Goal: Information Seeking & Learning: Find specific fact

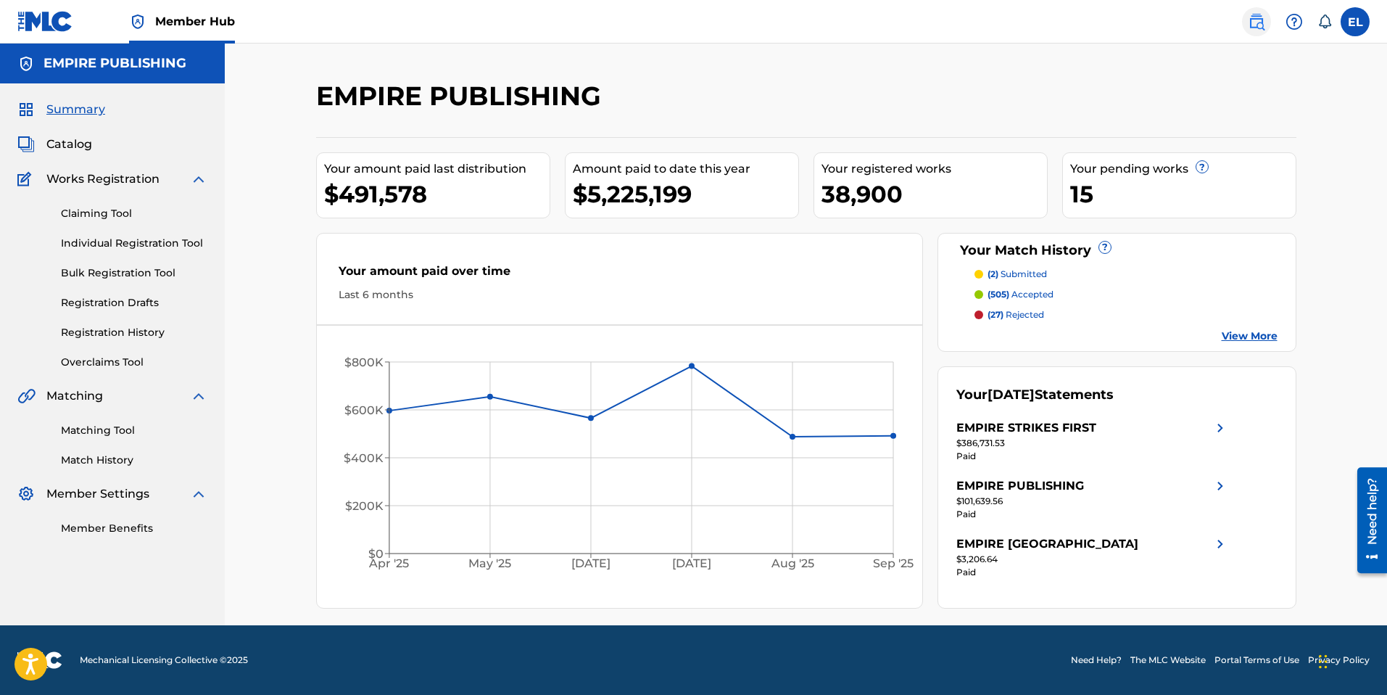
click at [1248, 22] on img at bounding box center [1256, 21] width 17 height 17
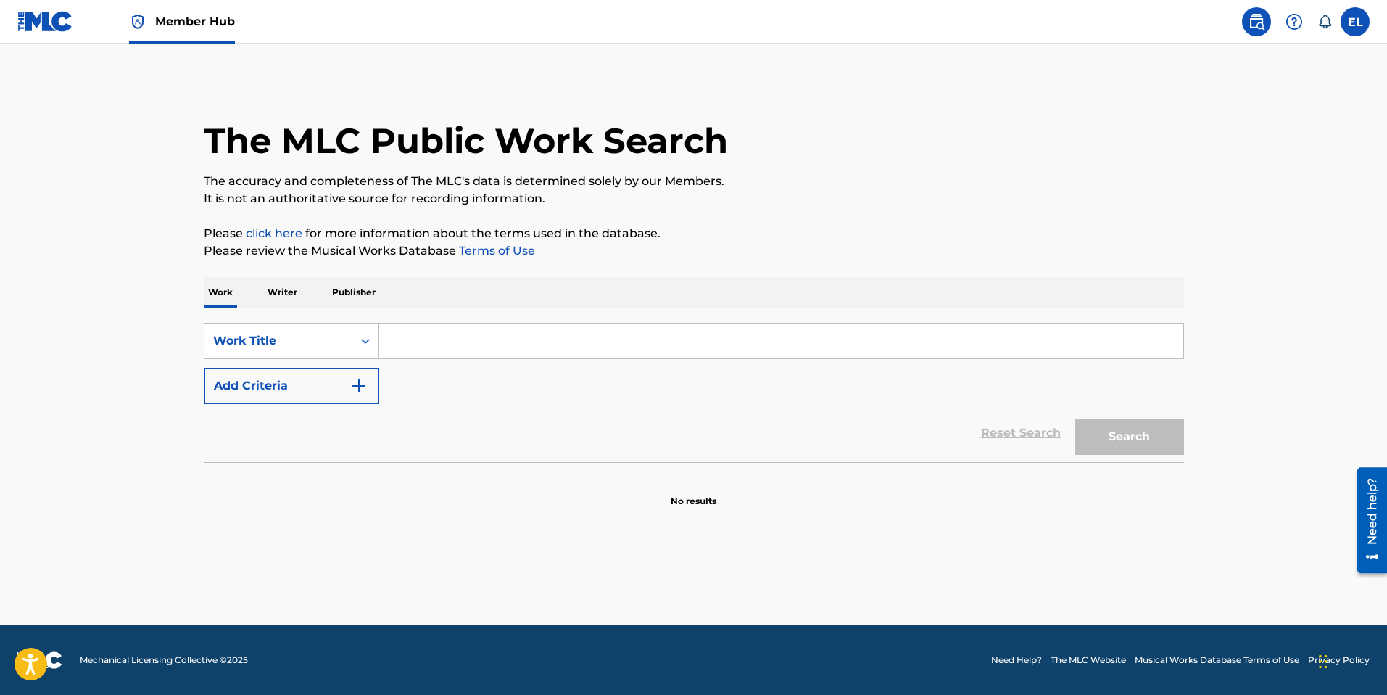
drag, startPoint x: 481, startPoint y: 348, endPoint x: 403, endPoint y: 368, distance: 80.9
click at [481, 348] on input "Search Form" at bounding box center [781, 340] width 804 height 35
paste input "I35LC2"
type input "I35LC2"
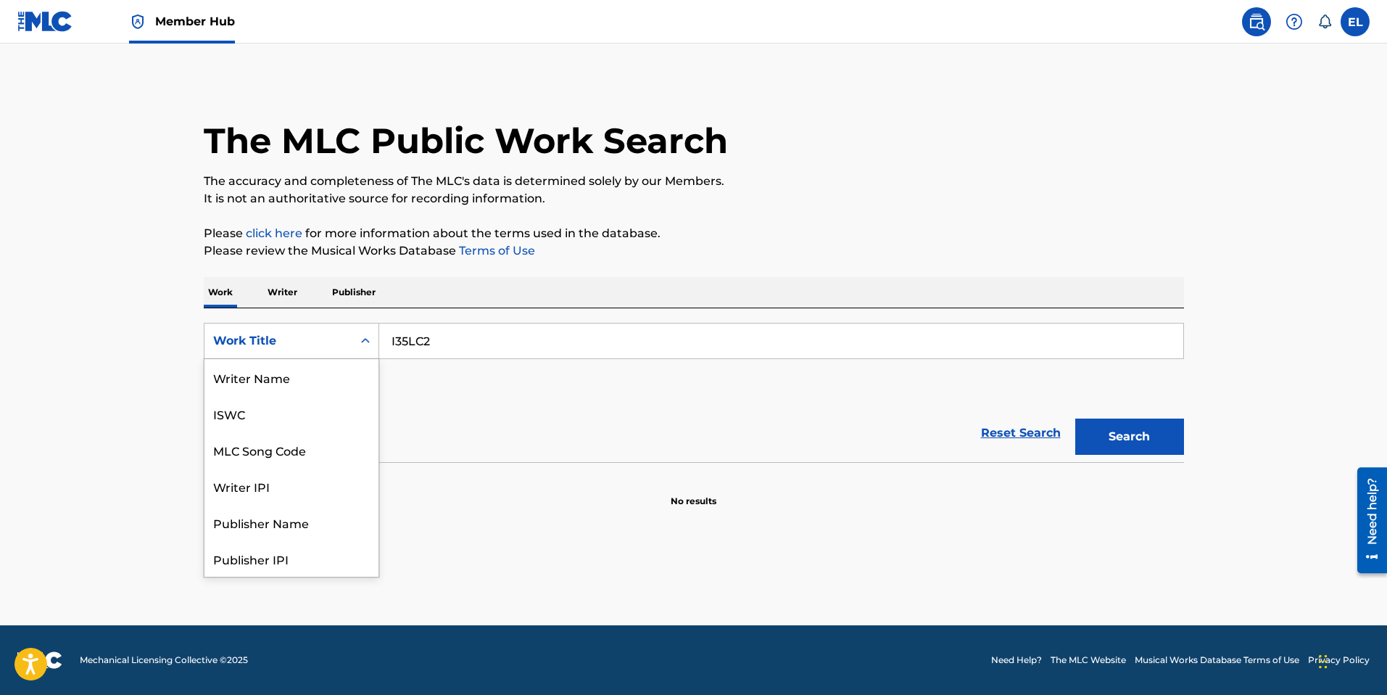
click at [330, 349] on div "Work Title" at bounding box center [278, 341] width 148 height 28
click at [335, 384] on div "MLC Song Code" at bounding box center [291, 377] width 174 height 36
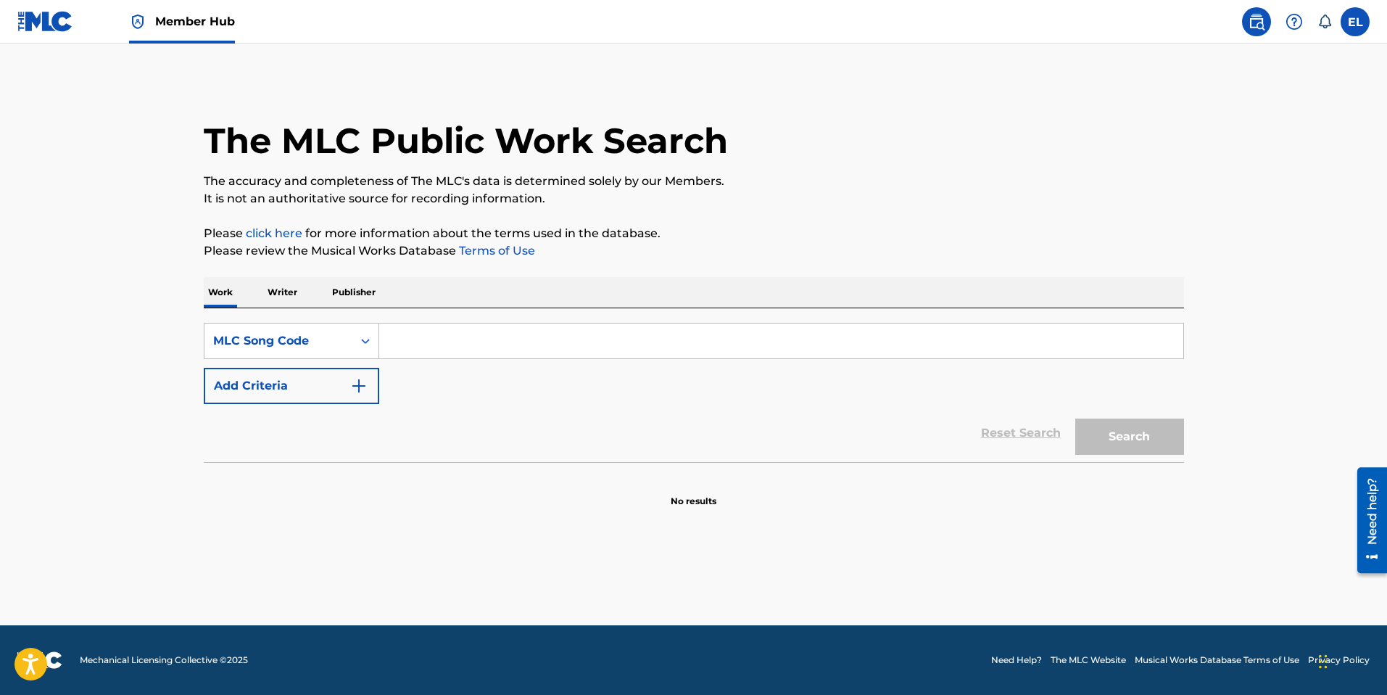
drag, startPoint x: 698, startPoint y: 370, endPoint x: 680, endPoint y: 356, distance: 22.8
click at [692, 363] on div "SearchWithCriteria70415a5a-d308-476d-917c-2b49d3e8aa9c MLC Song Code Add Criter…" at bounding box center [694, 363] width 980 height 81
drag, startPoint x: 666, startPoint y: 345, endPoint x: 737, endPoint y: 373, distance: 75.8
click at [666, 345] on input "Search Form" at bounding box center [781, 340] width 804 height 35
paste input "I35LC2"
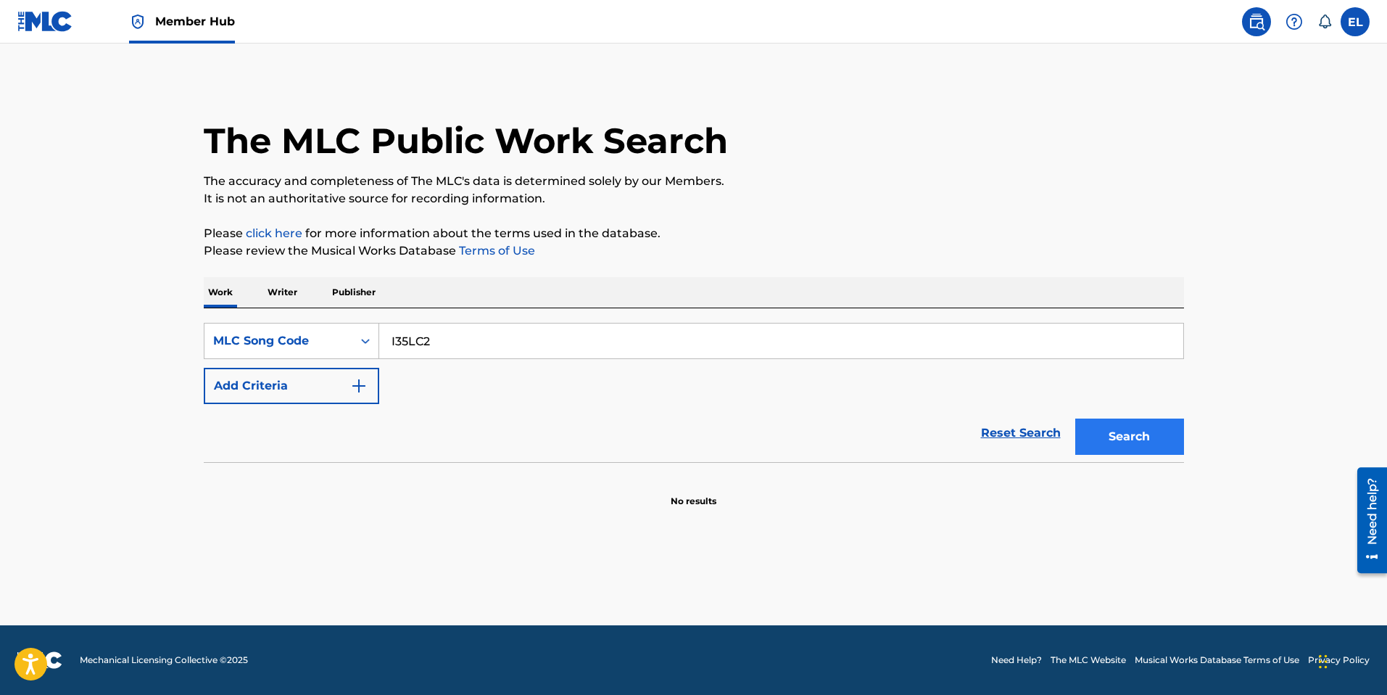
type input "I35LC2"
click at [1130, 438] on button "Search" at bounding box center [1129, 436] width 109 height 36
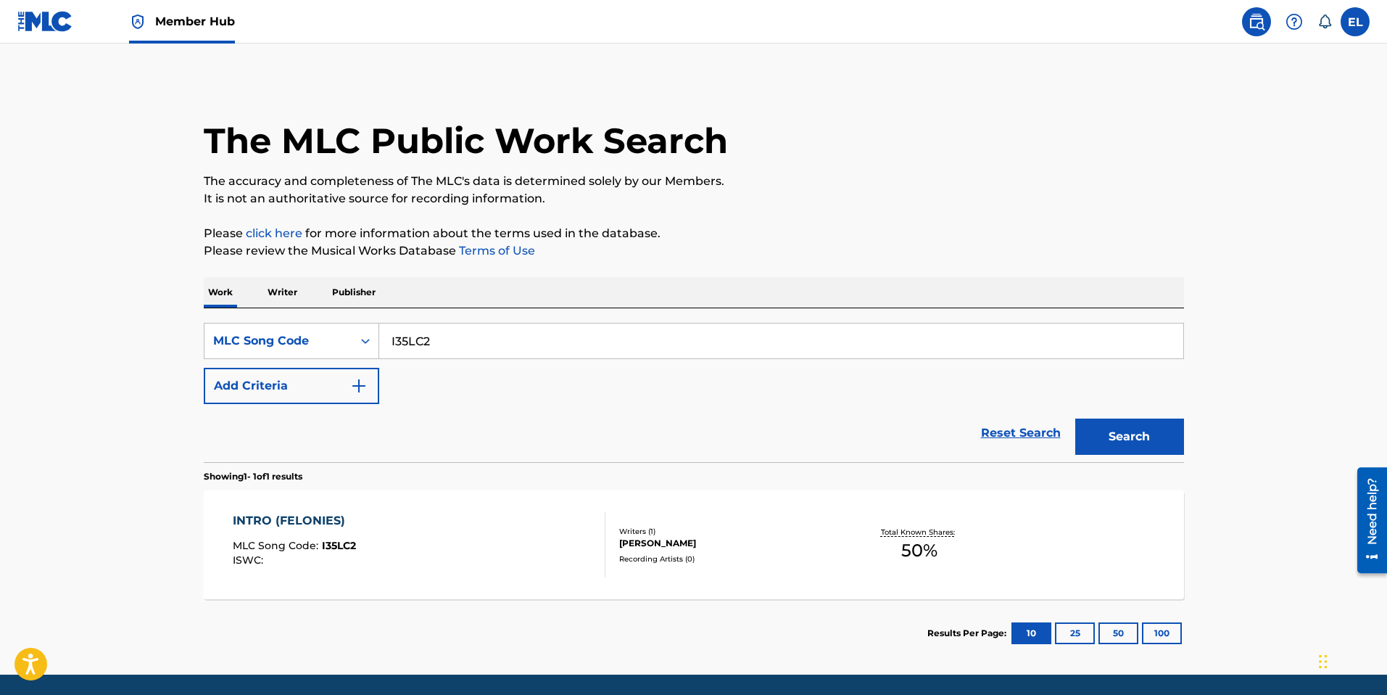
click at [520, 529] on div "INTRO (FELONIES) MLC Song Code : I35LC2 ISWC :" at bounding box center [419, 544] width 373 height 65
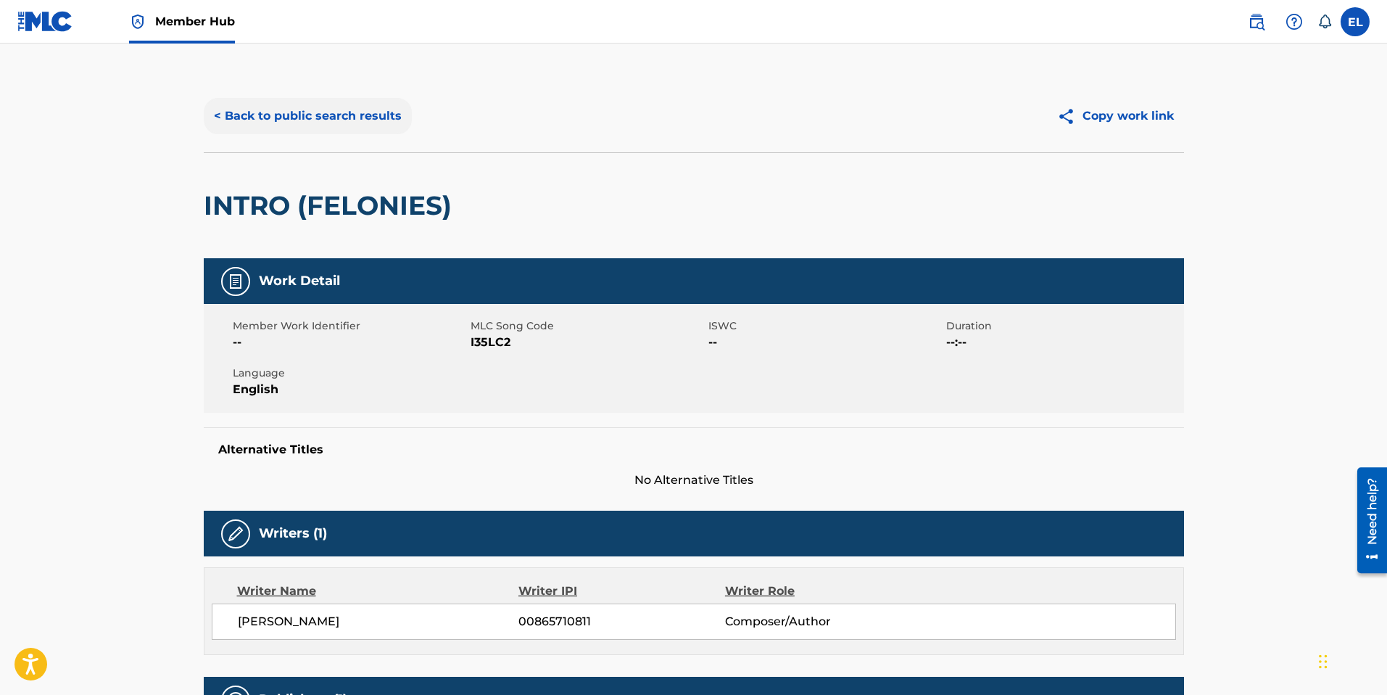
click at [337, 121] on button "< Back to public search results" at bounding box center [308, 116] width 208 height 36
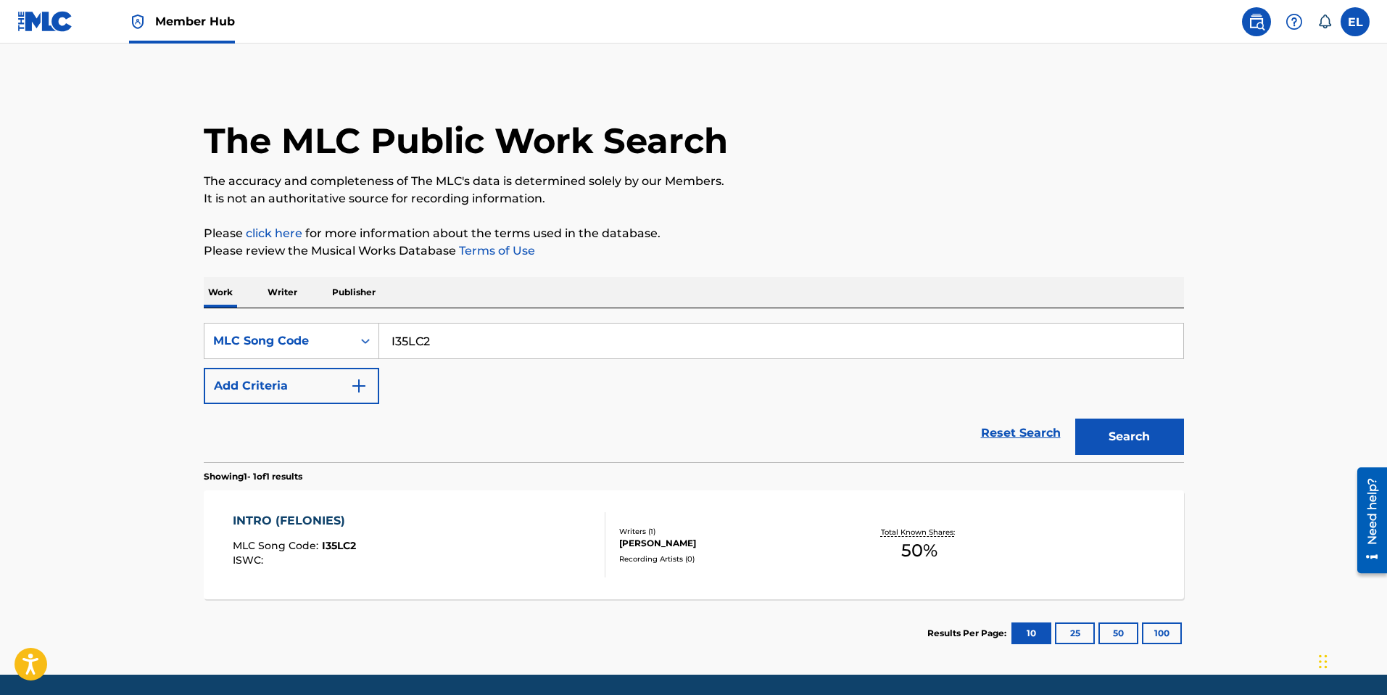
click at [557, 342] on input "I35LC2" at bounding box center [781, 340] width 804 height 35
paste input "BF5X3D"
type input "BF5X3D"
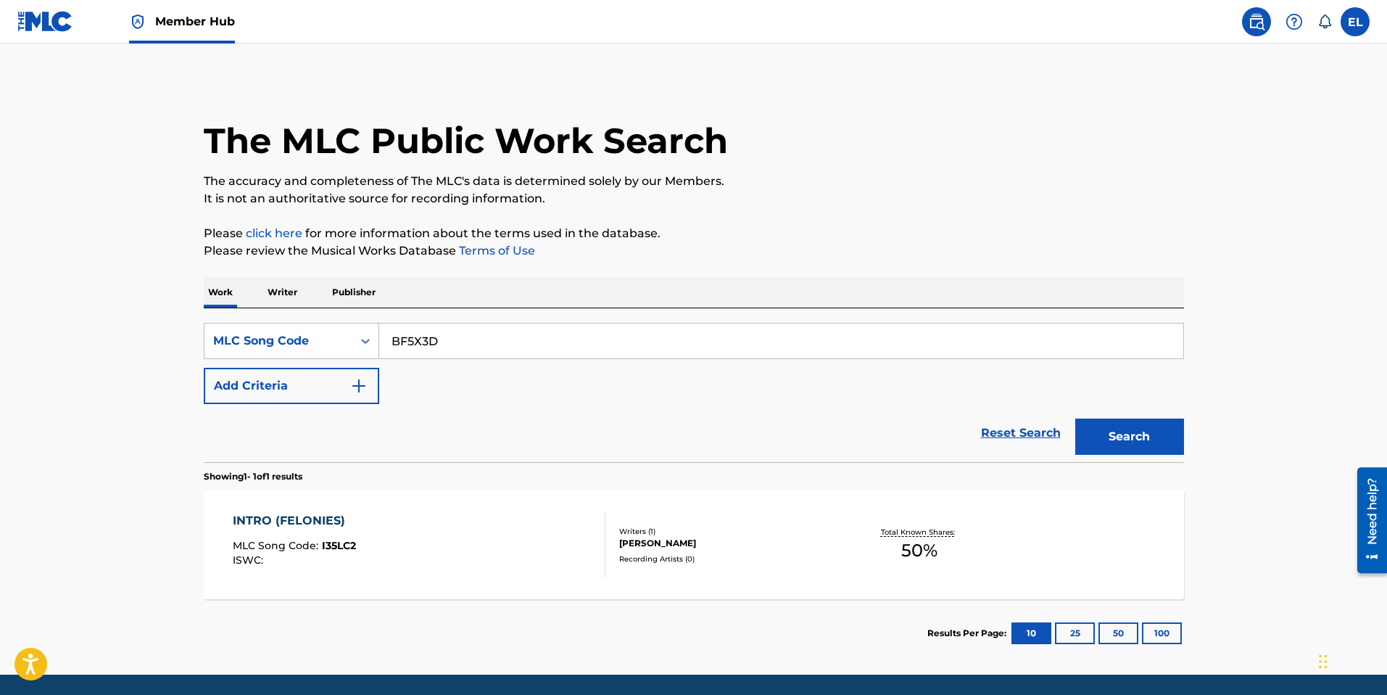
click at [1135, 415] on div "Search" at bounding box center [1126, 433] width 116 height 58
click at [1141, 430] on button "Search" at bounding box center [1129, 436] width 109 height 36
click at [553, 518] on div "BULGOGI MLC Song Code : BF5X3D ISWC :" at bounding box center [419, 544] width 373 height 65
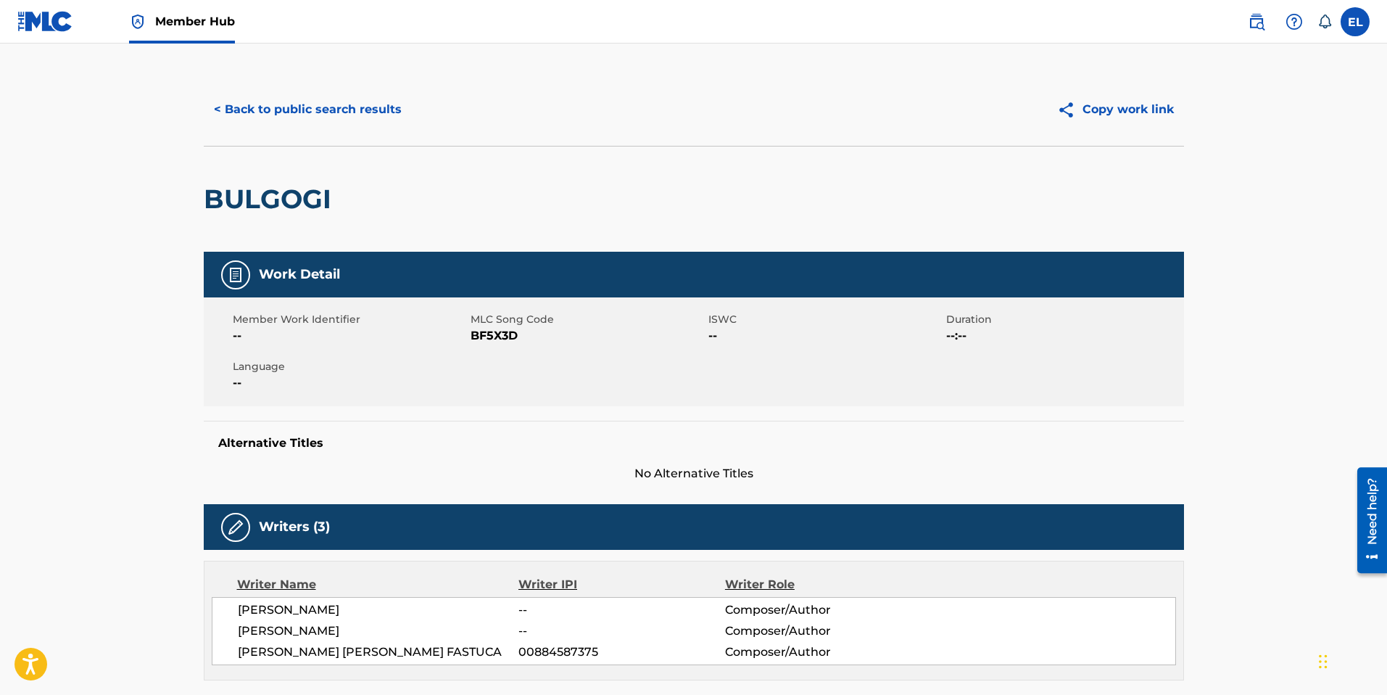
scroll to position [292, 0]
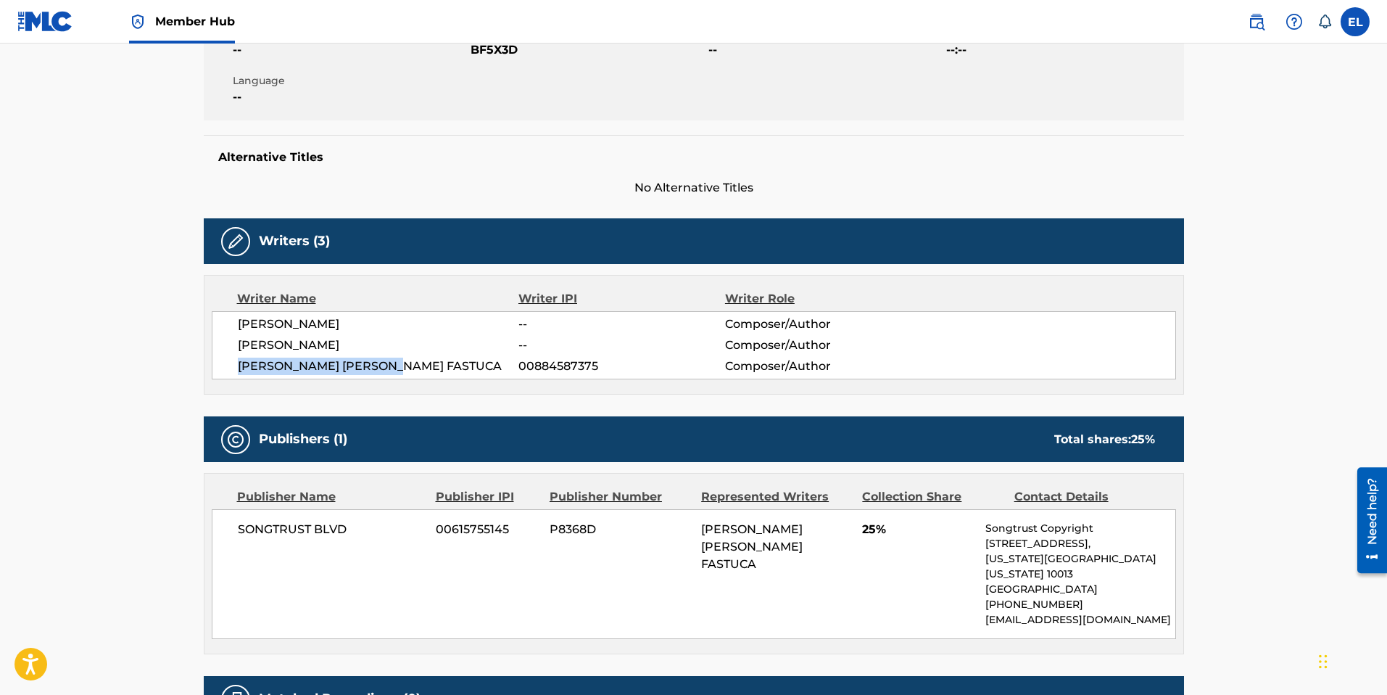
drag, startPoint x: 231, startPoint y: 367, endPoint x: 427, endPoint y: 360, distance: 195.9
click at [427, 360] on div "[PERSON_NAME] -- Composer/Author [PERSON_NAME] -- Composer/Author [PERSON_NAME]…" at bounding box center [694, 345] width 964 height 68
copy span "[PERSON_NAME] [PERSON_NAME] FASTUCA"
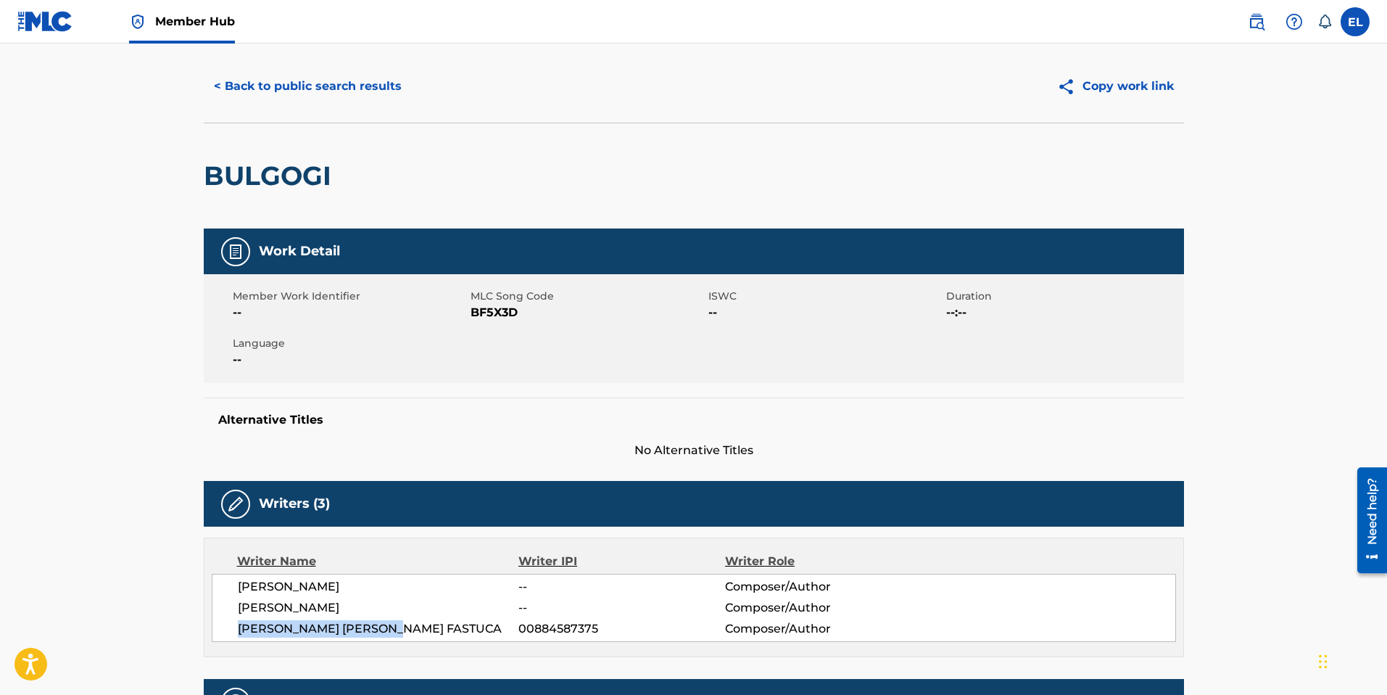
scroll to position [0, 0]
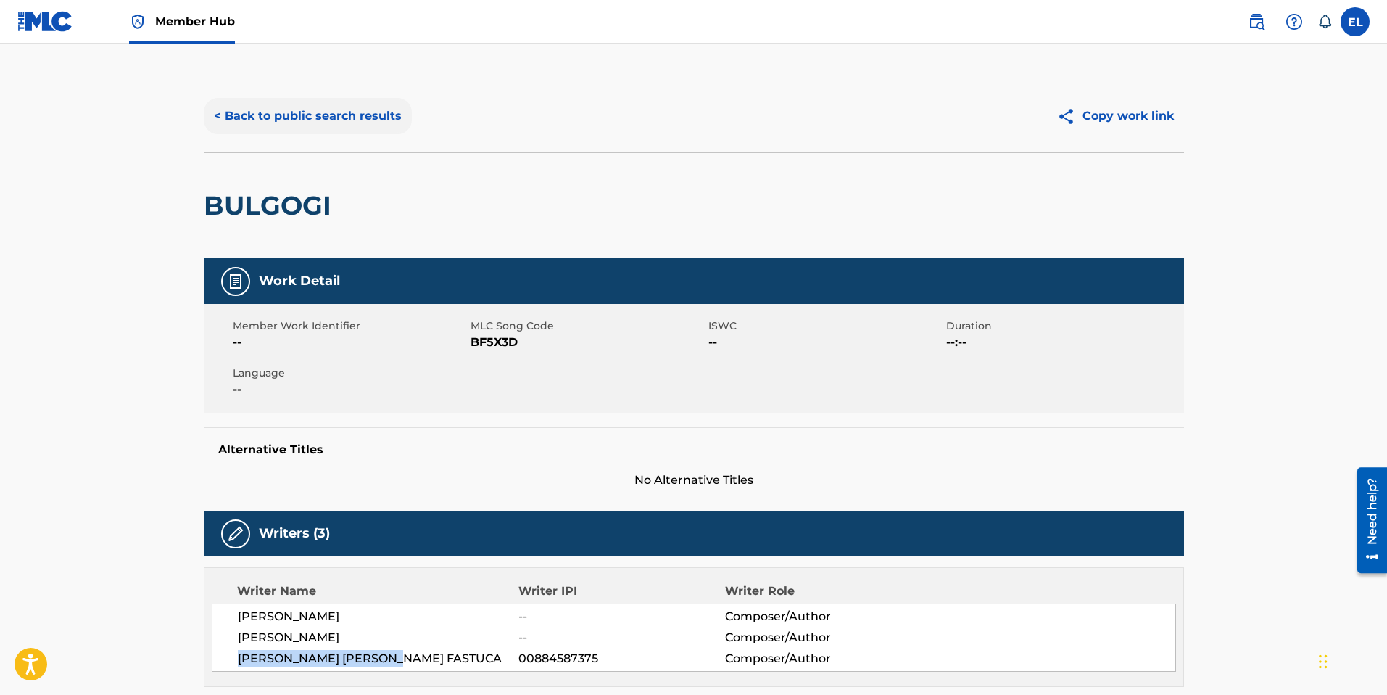
click at [354, 110] on button "< Back to public search results" at bounding box center [308, 116] width 208 height 36
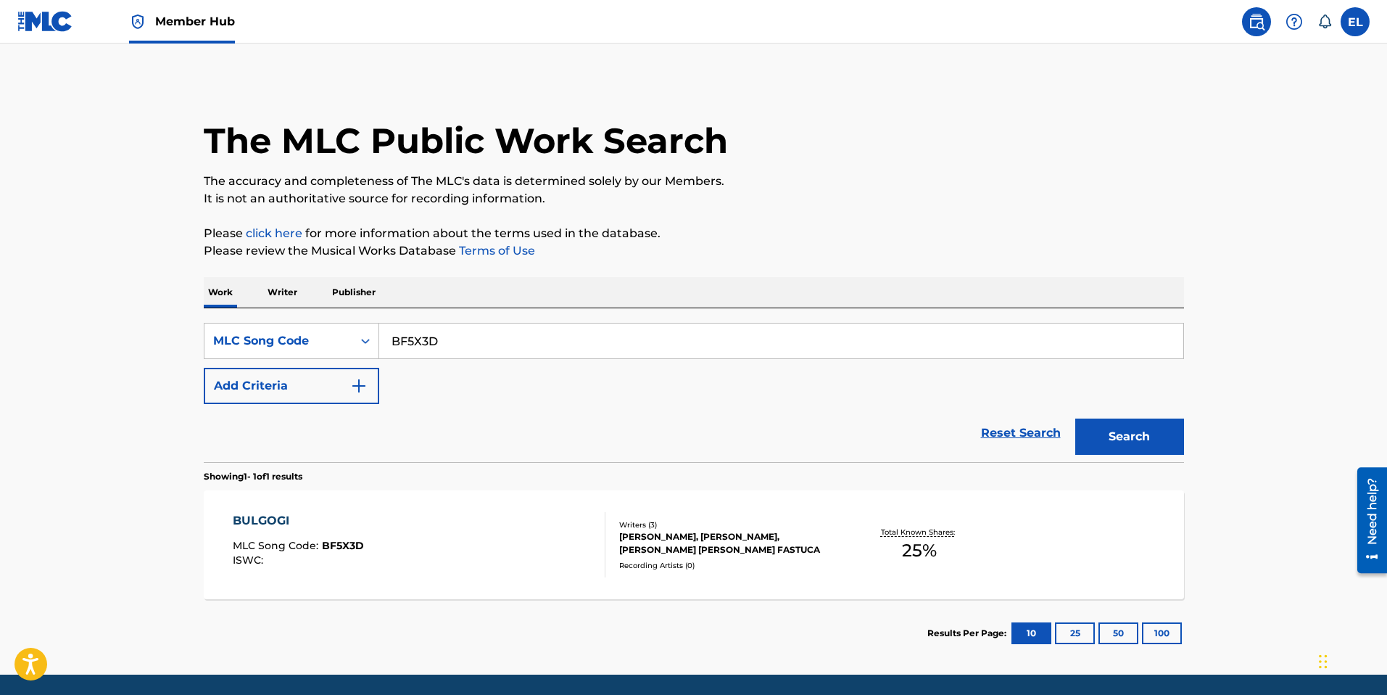
click at [524, 346] on input "BF5X3D" at bounding box center [781, 340] width 804 height 35
paste input "WB8HWG"
type input "WB8HWG"
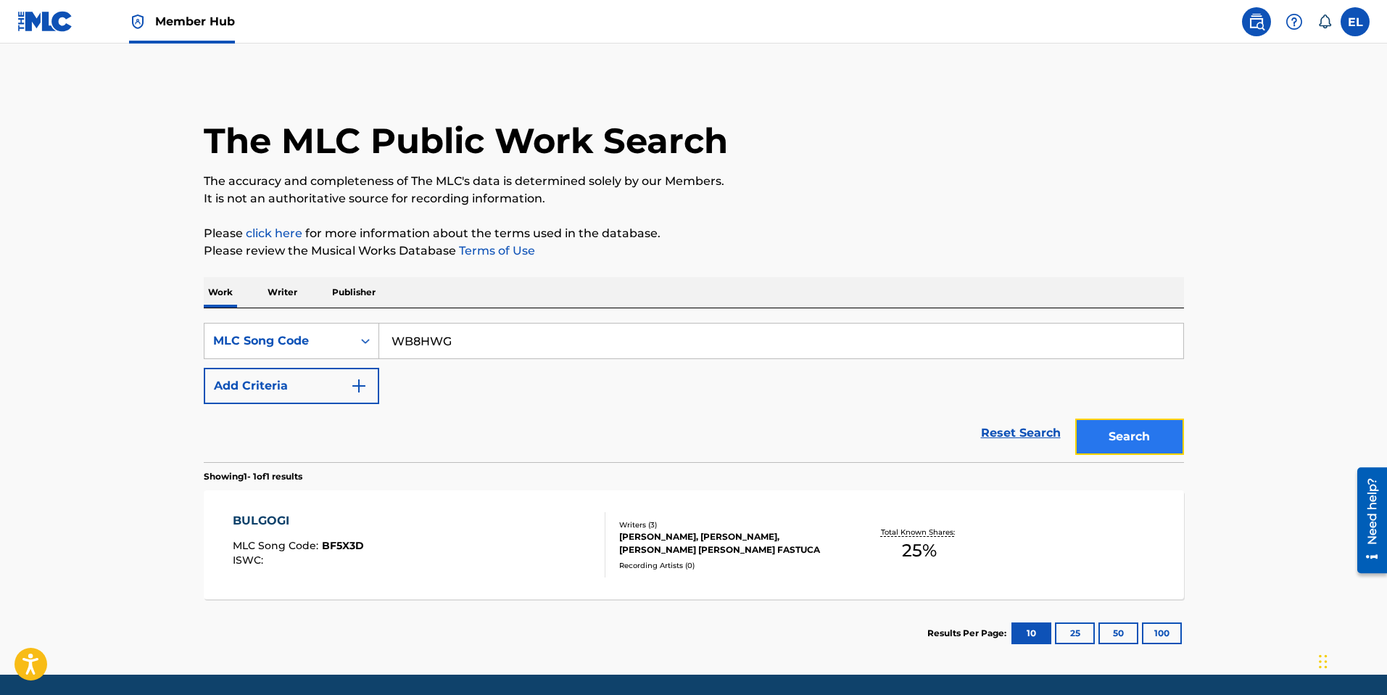
click at [1119, 436] on button "Search" at bounding box center [1129, 436] width 109 height 36
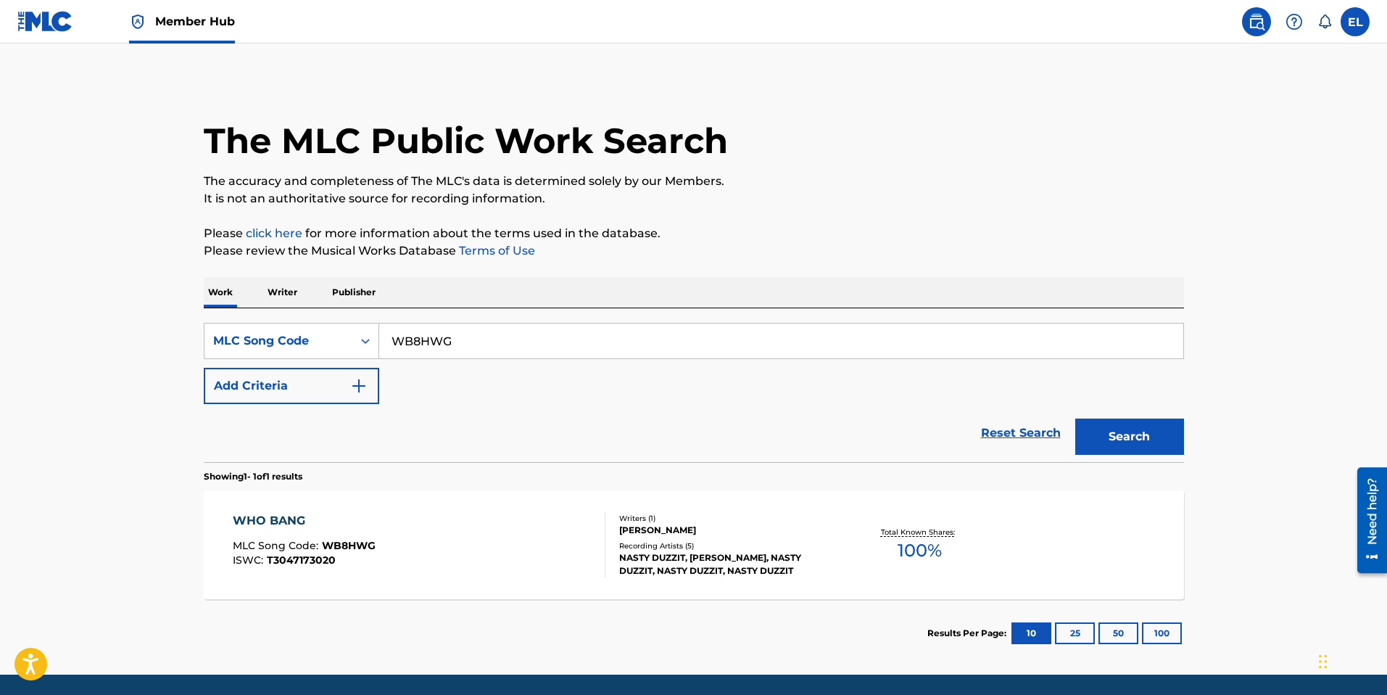
click at [567, 540] on div "WHO BANG MLC Song Code : WB8HWG ISWC : T3047173020" at bounding box center [419, 544] width 373 height 65
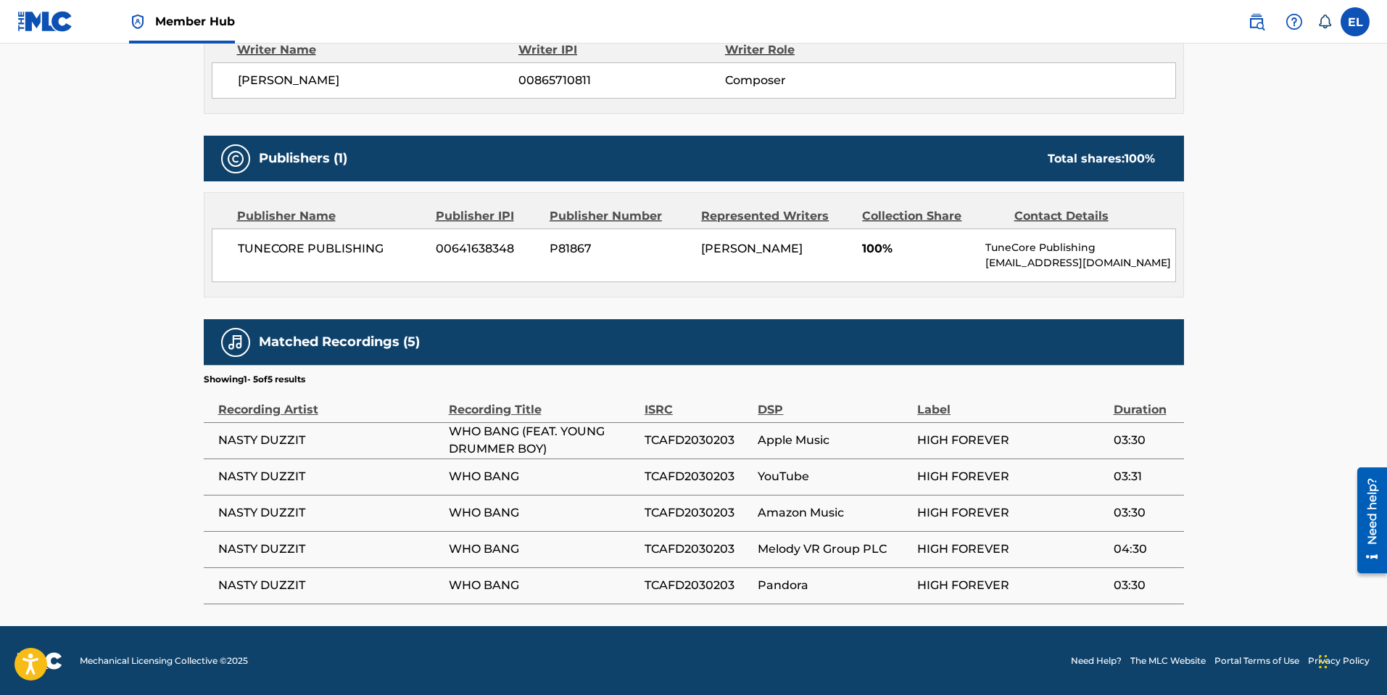
scroll to position [542, 0]
